Goal: Navigation & Orientation: Find specific page/section

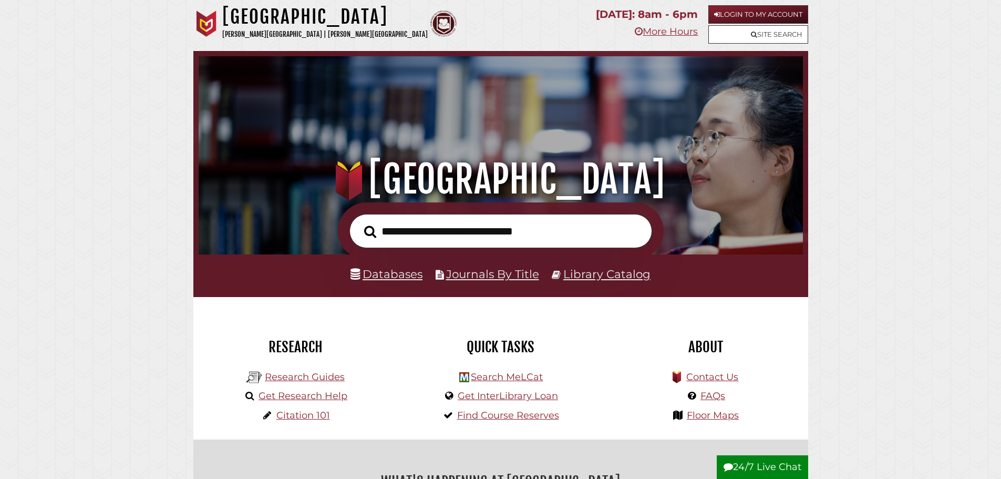
scroll to position [200, 599]
click at [722, 417] on link "Floor Maps" at bounding box center [713, 415] width 52 height 12
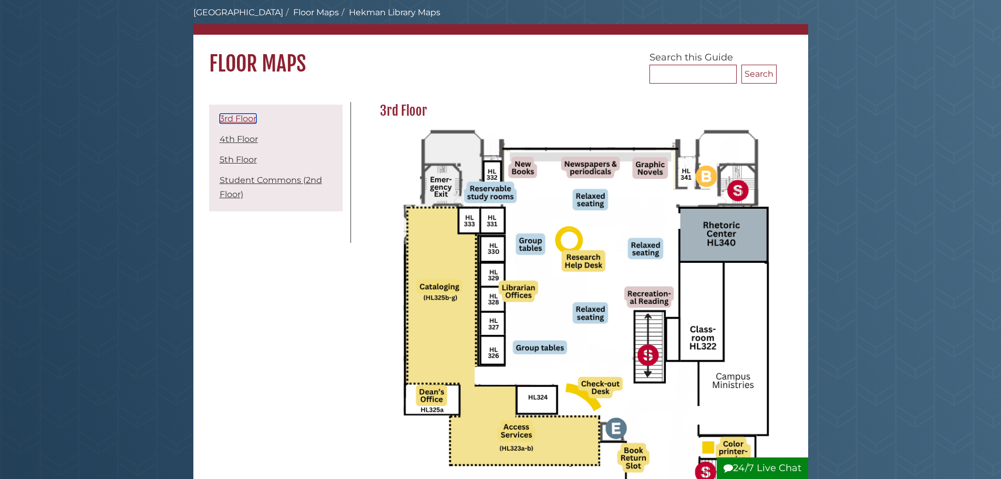
click at [237, 119] on link "3rd Floor" at bounding box center [238, 119] width 37 height 10
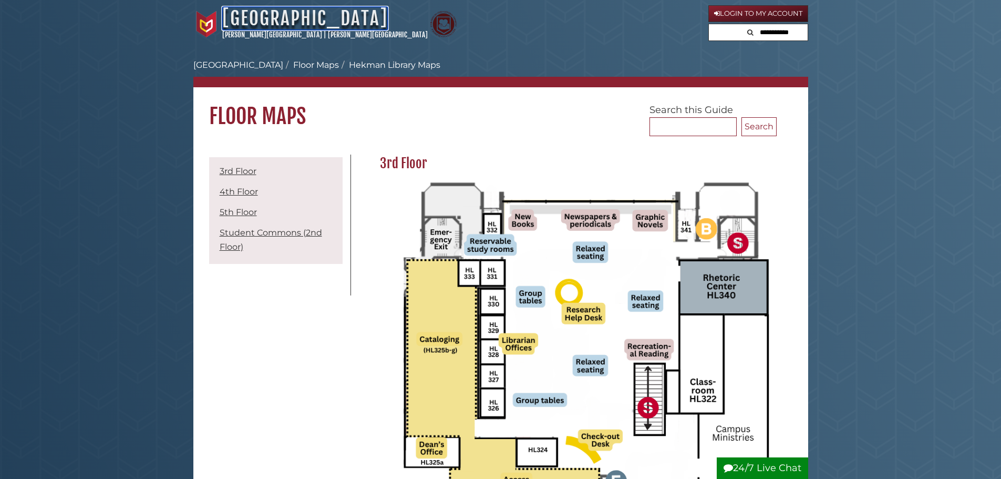
click at [260, 23] on link "[GEOGRAPHIC_DATA]" at bounding box center [305, 18] width 166 height 23
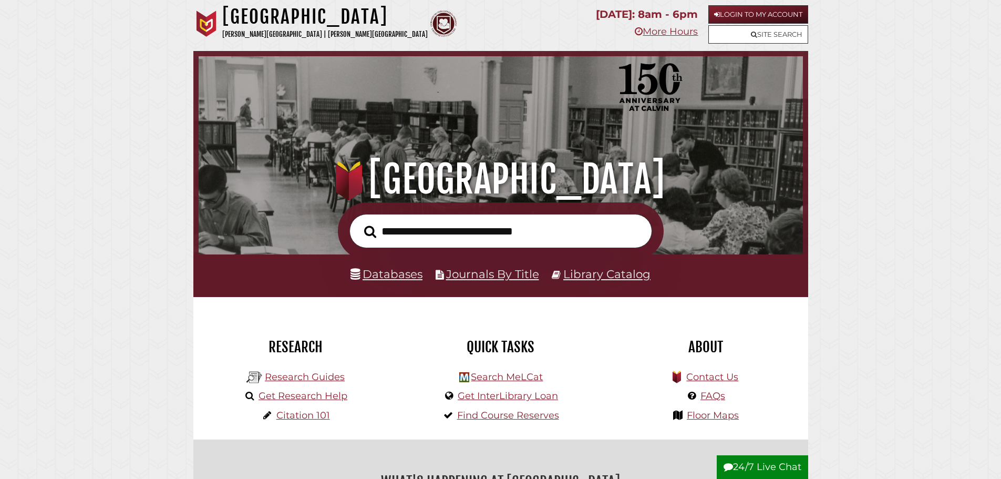
scroll to position [200, 599]
click at [707, 414] on link "Floor Maps" at bounding box center [713, 415] width 52 height 12
